Goal: Information Seeking & Learning: Learn about a topic

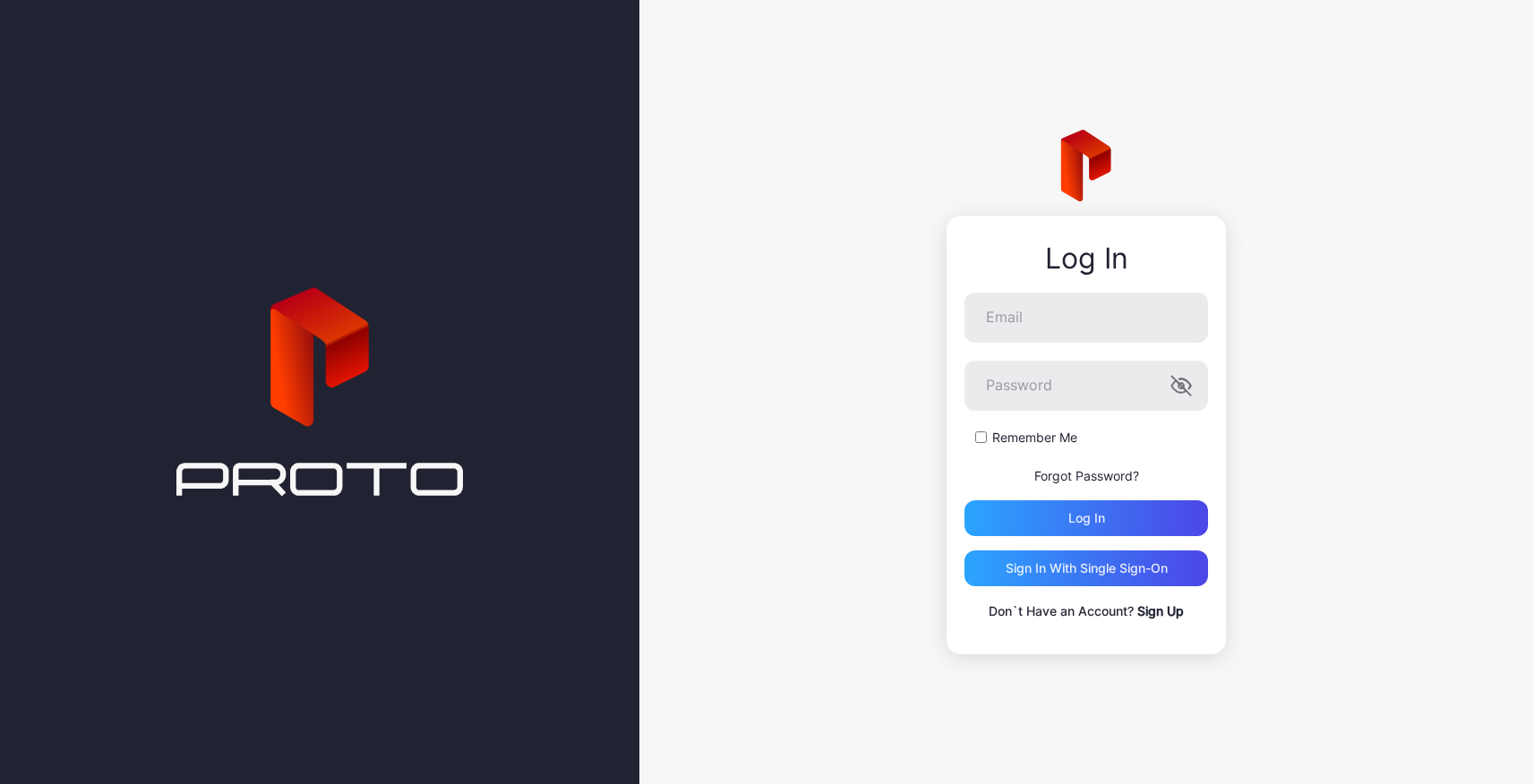
click at [856, 445] on div "Log In Email Password Remember Me Forgot Password? Log in Sign in With Single S…" at bounding box center [1086, 392] width 895 height 784
click at [992, 326] on input "Email" at bounding box center [1085, 318] width 243 height 51
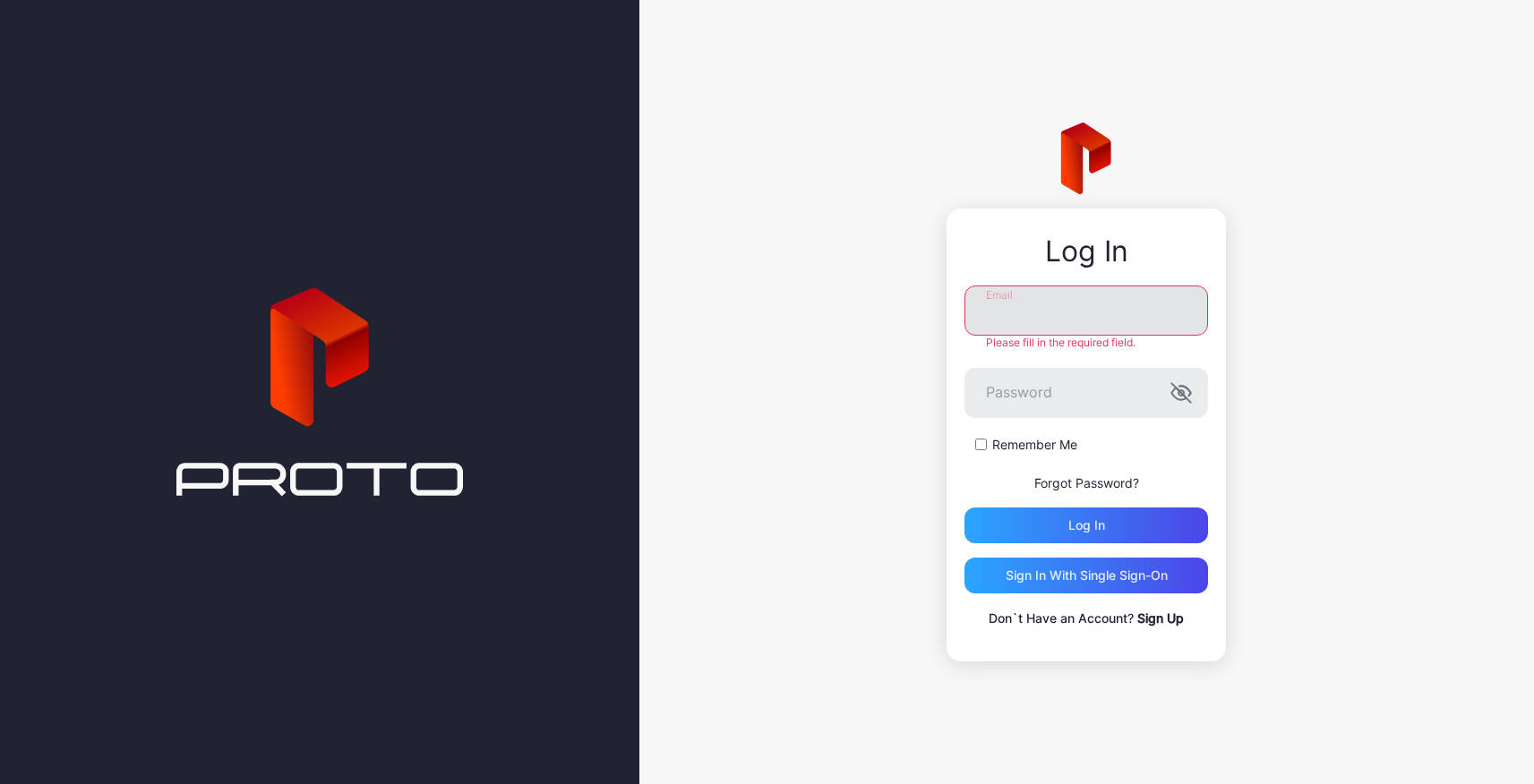
type input "**********"
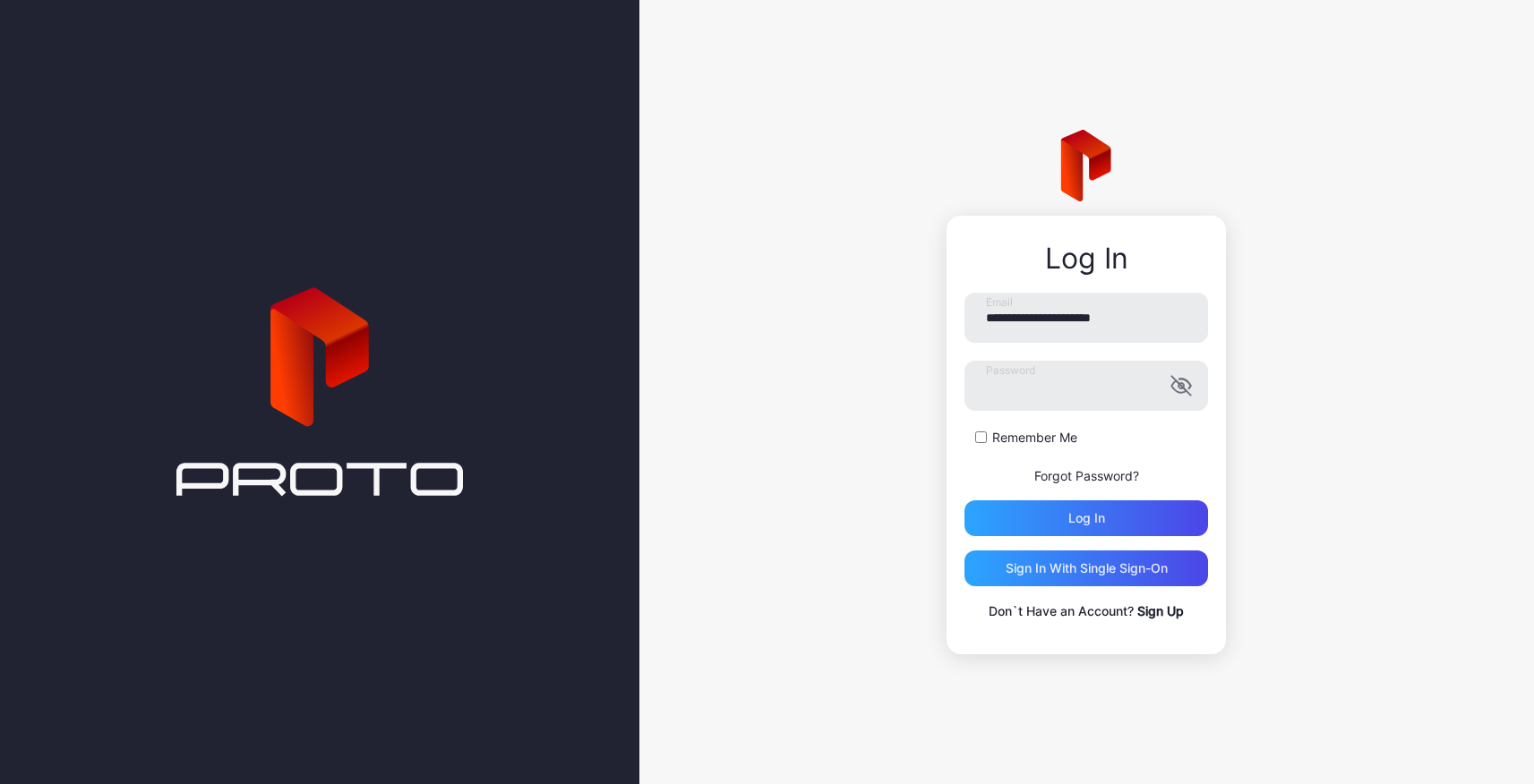
click at [1055, 504] on form "**********" at bounding box center [1085, 414] width 243 height 243
click at [1061, 516] on div "Log in" at bounding box center [1085, 518] width 243 height 36
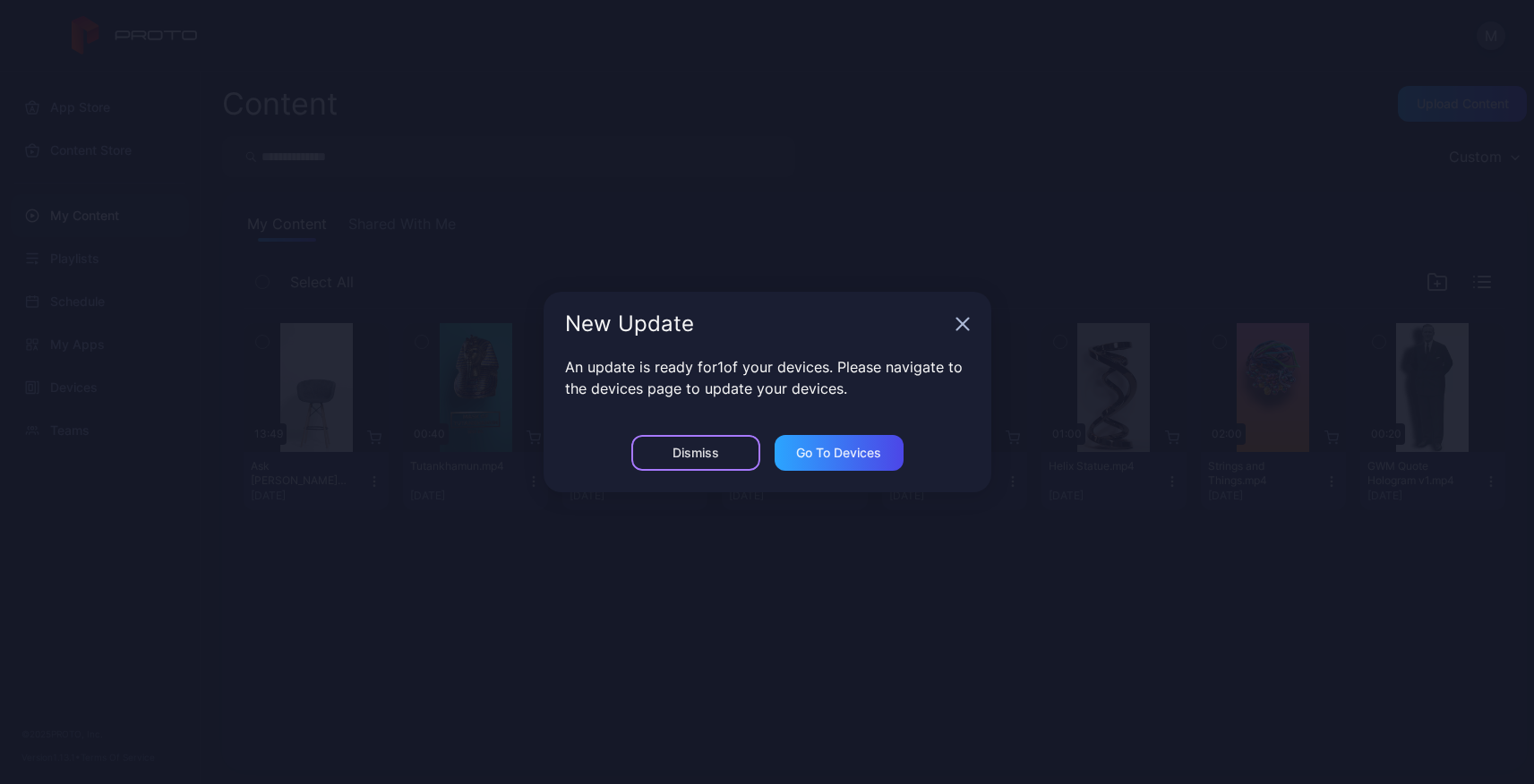
click at [683, 446] on div "Dismiss" at bounding box center [695, 453] width 47 height 14
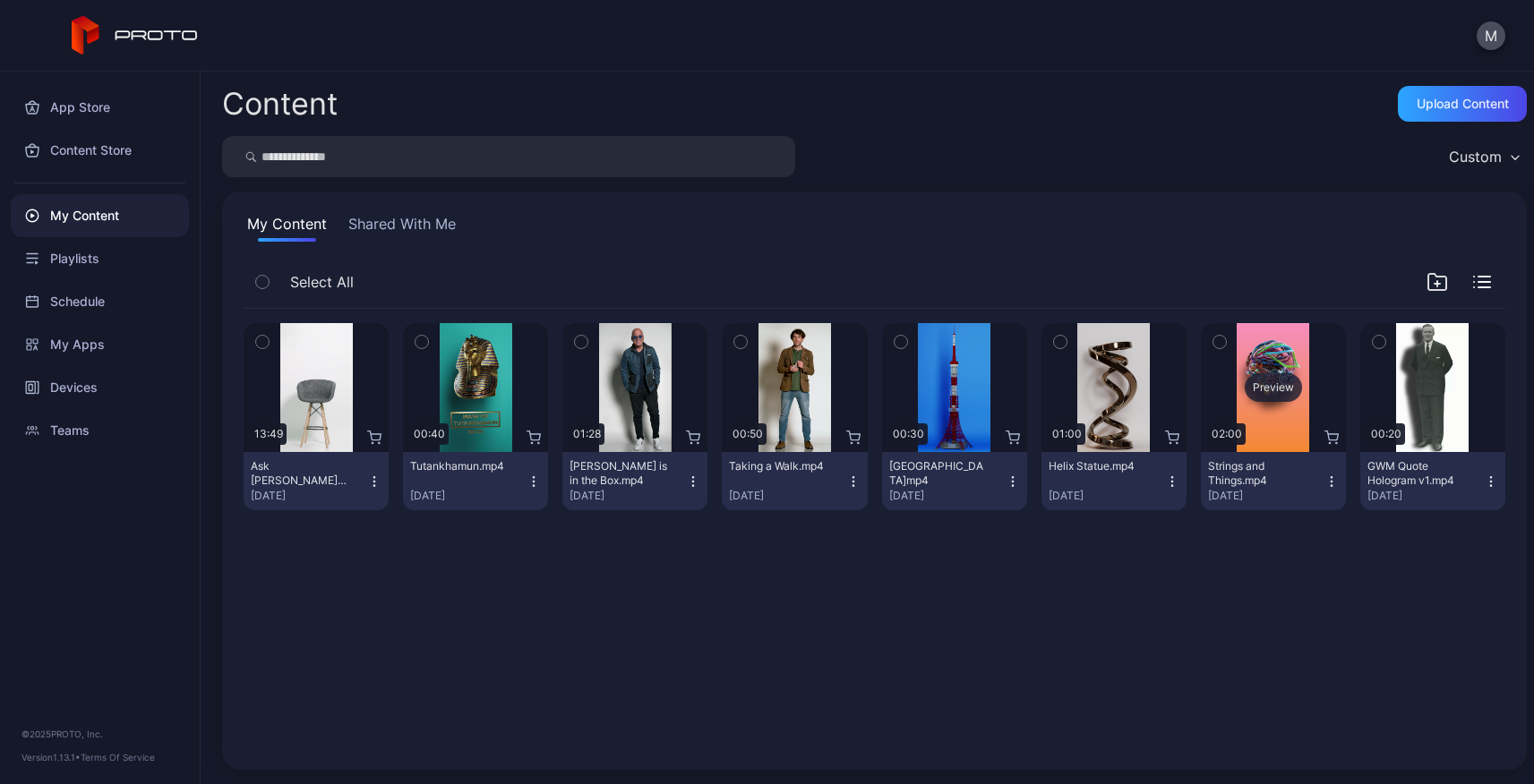
click at [1256, 393] on div "Preview" at bounding box center [1274, 387] width 58 height 29
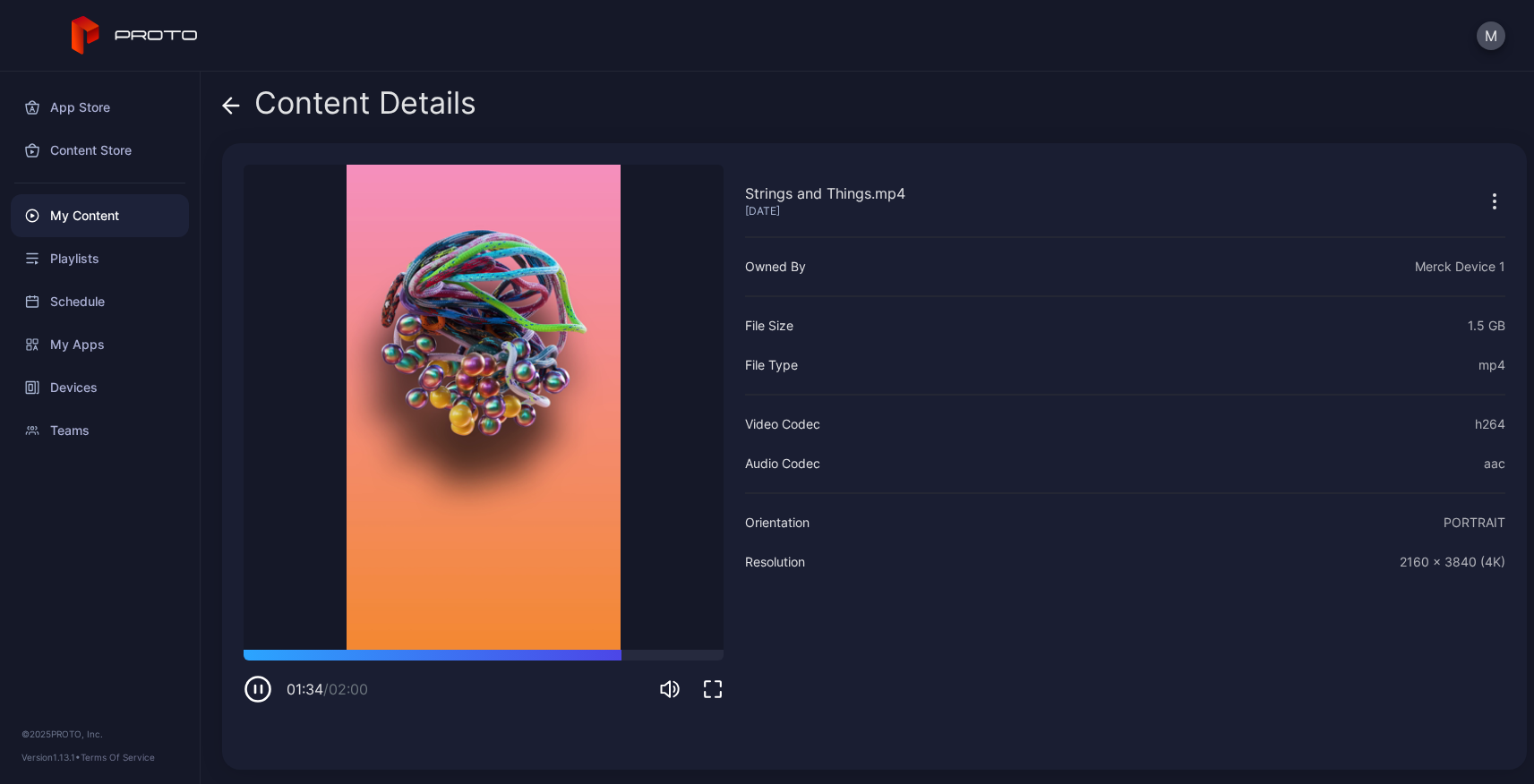
click at [229, 97] on icon at bounding box center [231, 105] width 18 height 18
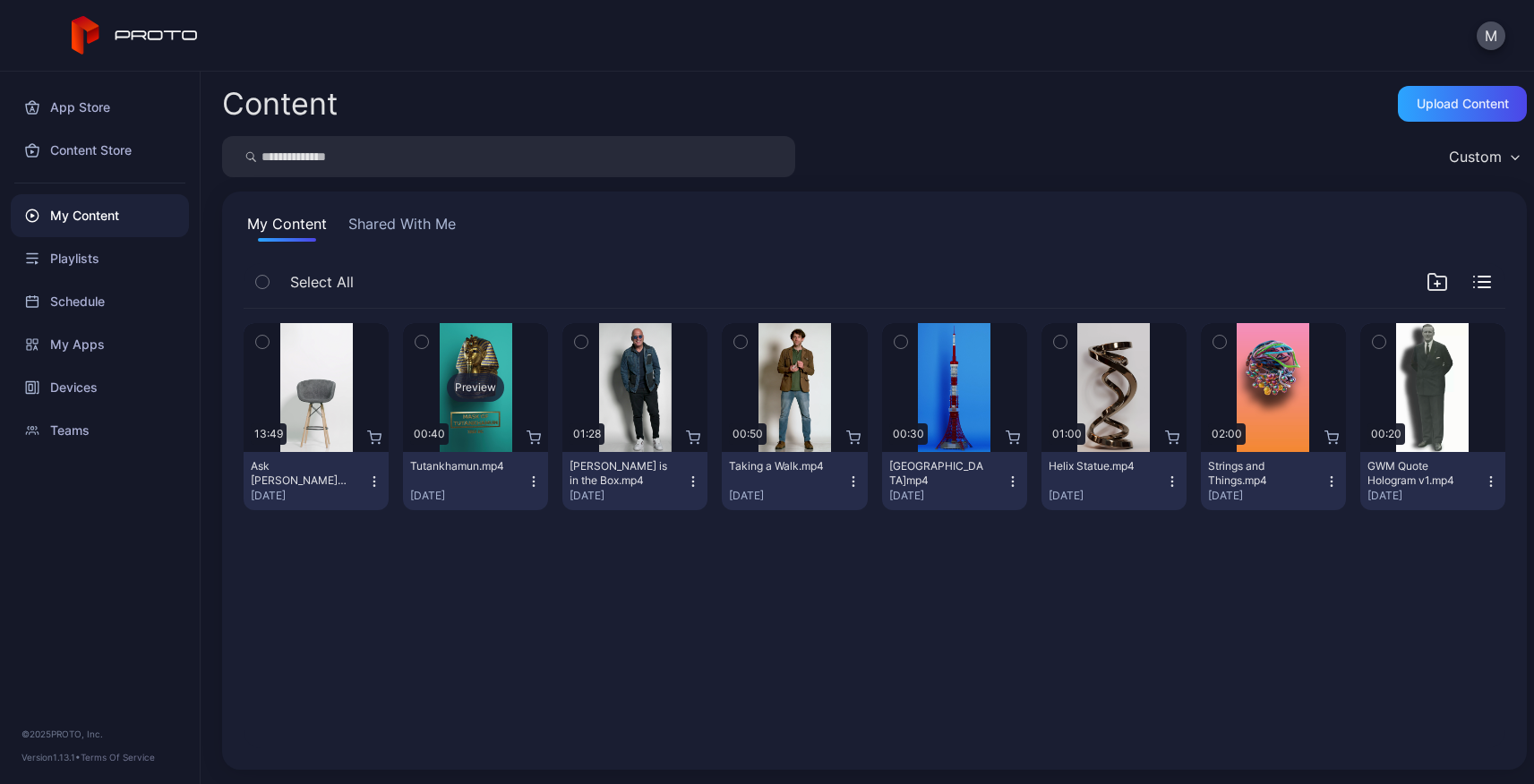
click at [470, 383] on div "Preview" at bounding box center [476, 387] width 58 height 29
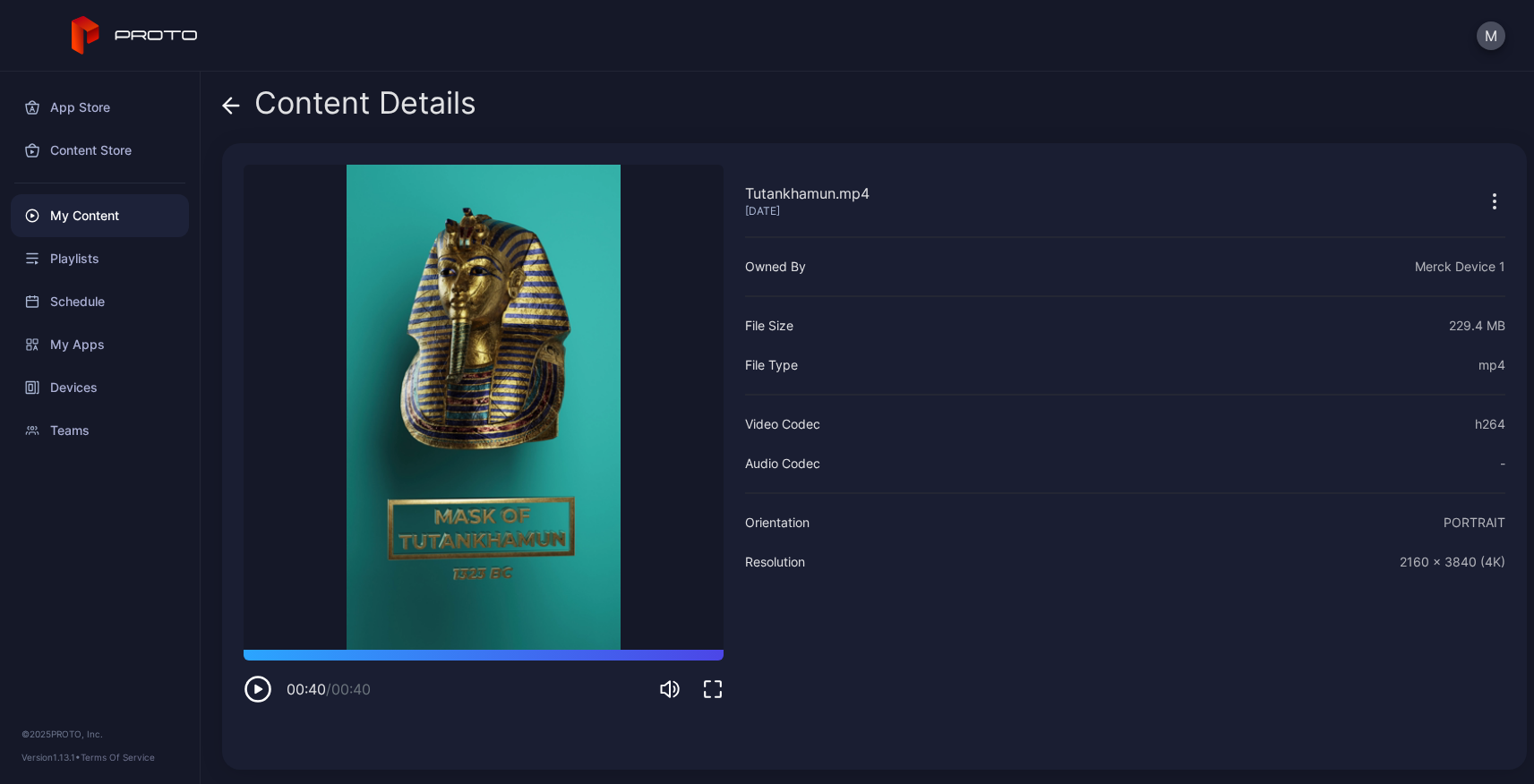
click at [262, 693] on icon "button" at bounding box center [257, 689] width 29 height 29
click at [247, 695] on icon "button" at bounding box center [258, 690] width 24 height 24
click at [229, 107] on icon at bounding box center [231, 105] width 18 height 18
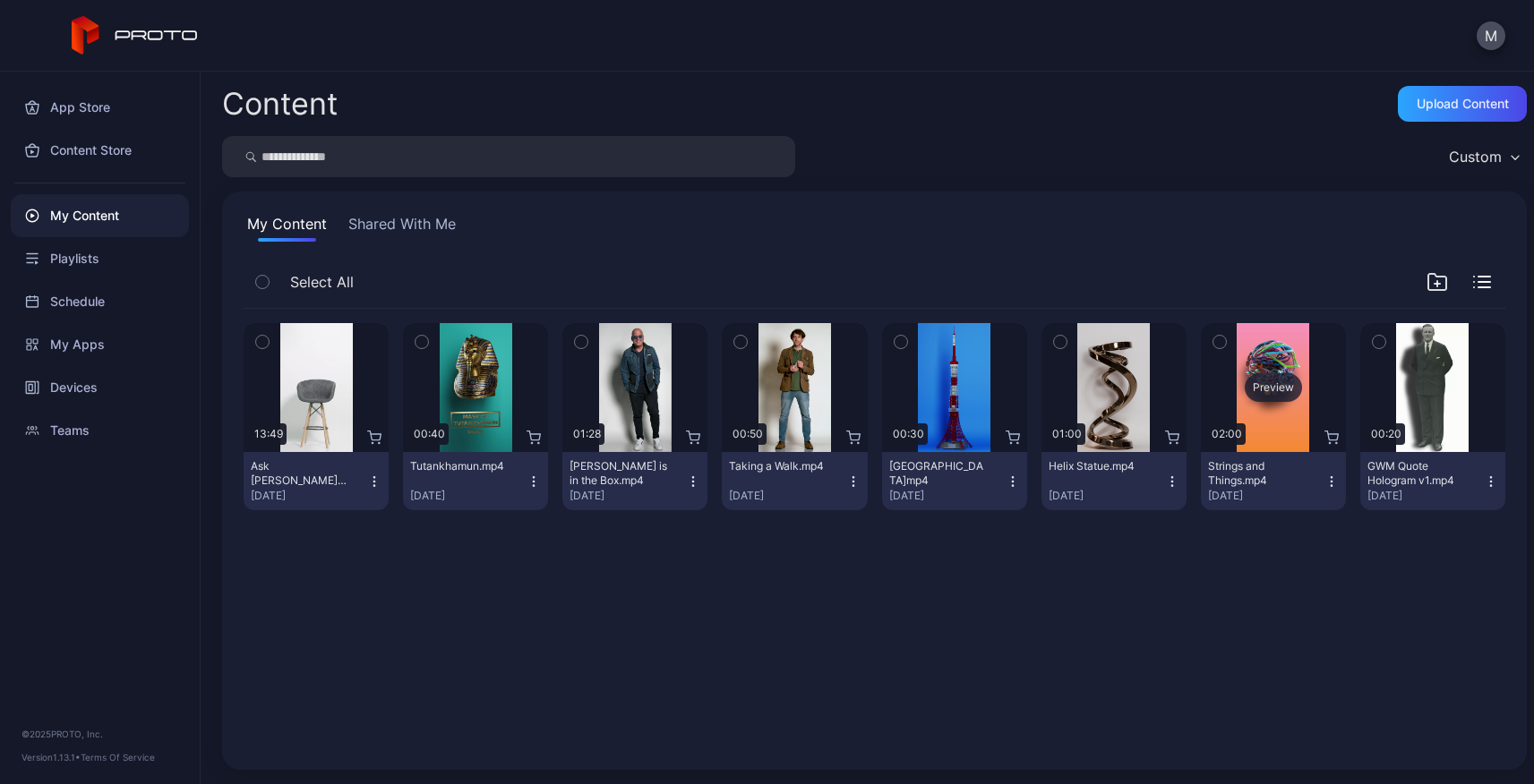
click at [1245, 387] on div "Preview" at bounding box center [1274, 387] width 58 height 29
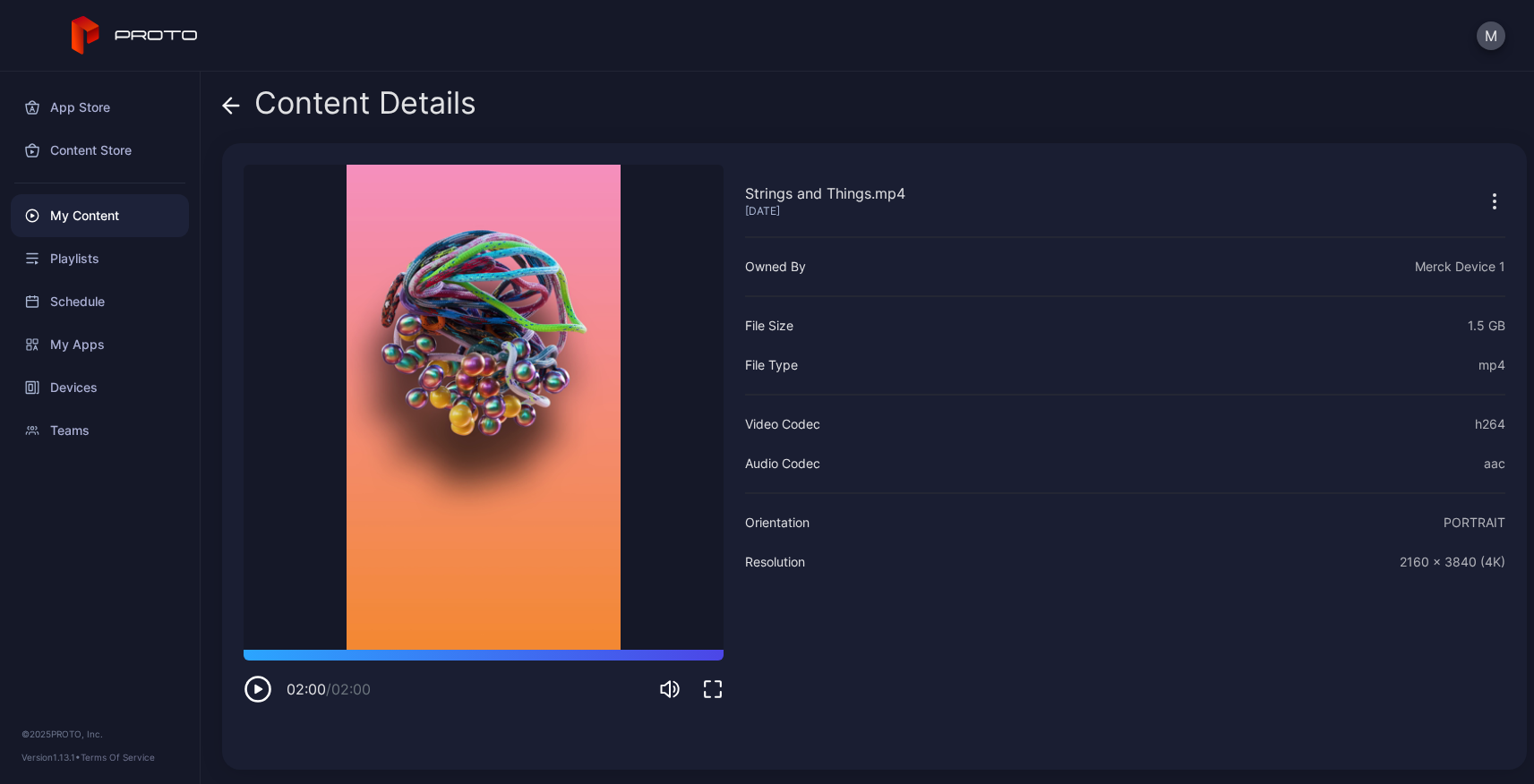
click at [226, 97] on icon at bounding box center [231, 105] width 18 height 18
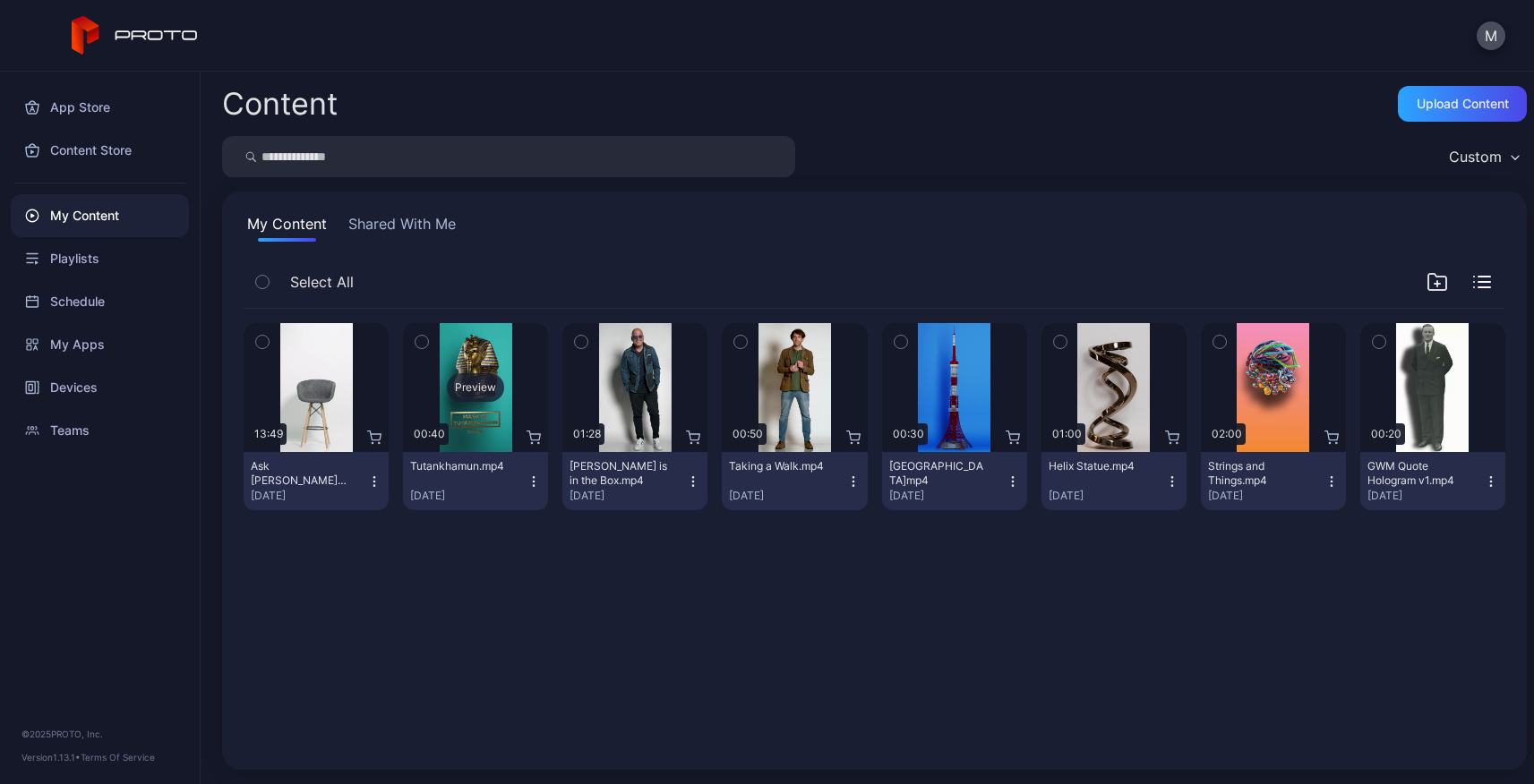
click at [462, 382] on div "Preview" at bounding box center [476, 387] width 58 height 29
